Goal: Find specific page/section: Find specific page/section

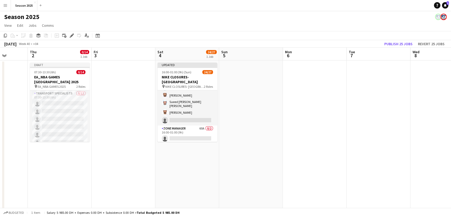
scroll to position [0, 155]
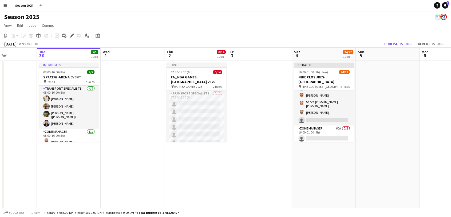
drag, startPoint x: 305, startPoint y: 124, endPoint x: 0, endPoint y: 82, distance: 308.3
click at [0, 82] on app-calendar-viewport "Sat 27 57/57 2 Jobs Sun 28 57/57 2 Jobs Mon 29 Tue 30 5/5 1 Job Wed 1 Thu 2 0/1…" at bounding box center [225, 174] width 451 height 253
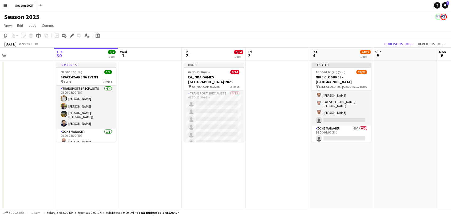
drag, startPoint x: 120, startPoint y: 103, endPoint x: 143, endPoint y: 100, distance: 23.6
click at [143, 100] on app-calendar-viewport "Sat 27 57/57 2 Jobs Sun 28 57/57 2 Jobs Mon 29 Tue 30 5/5 1 Job Wed 1 Thu 2 0/1…" at bounding box center [225, 174] width 451 height 253
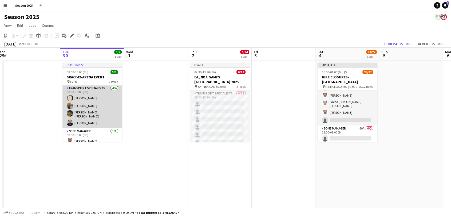
scroll to position [0, 0]
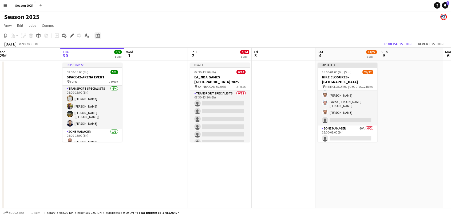
click at [98, 37] on icon at bounding box center [98, 35] width 4 height 4
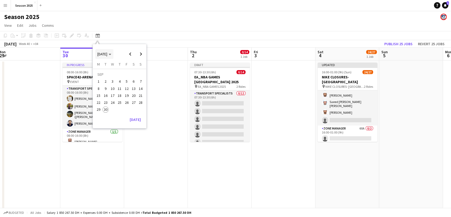
click at [111, 54] on polygon "Choose month and year" at bounding box center [110, 54] width 3 height 1
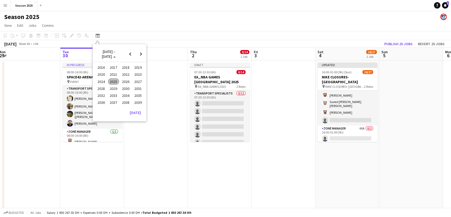
click at [116, 82] on span "2025" at bounding box center [113, 81] width 11 height 6
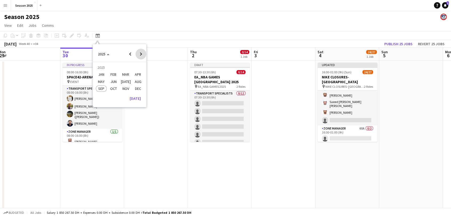
click at [138, 55] on span "Next year" at bounding box center [141, 54] width 11 height 11
click at [128, 53] on span "Previous year" at bounding box center [130, 54] width 11 height 11
click at [126, 85] on span "NOV" at bounding box center [125, 88] width 11 height 6
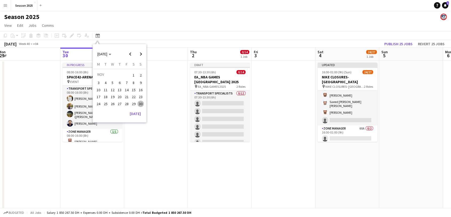
click at [140, 76] on span "2" at bounding box center [140, 74] width 6 height 7
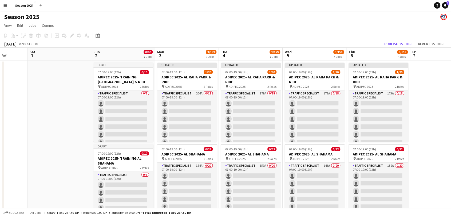
scroll to position [0, 229]
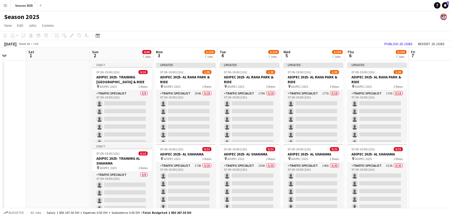
drag, startPoint x: 108, startPoint y: 84, endPoint x: 62, endPoint y: 83, distance: 45.7
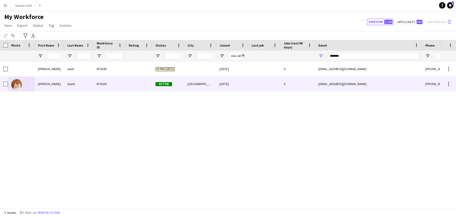
click at [18, 84] on img at bounding box center [16, 84] width 11 height 11
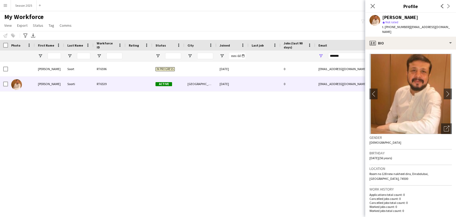
click at [404, 103] on img at bounding box center [410, 94] width 82 height 80
